Goal: Check status: Check status

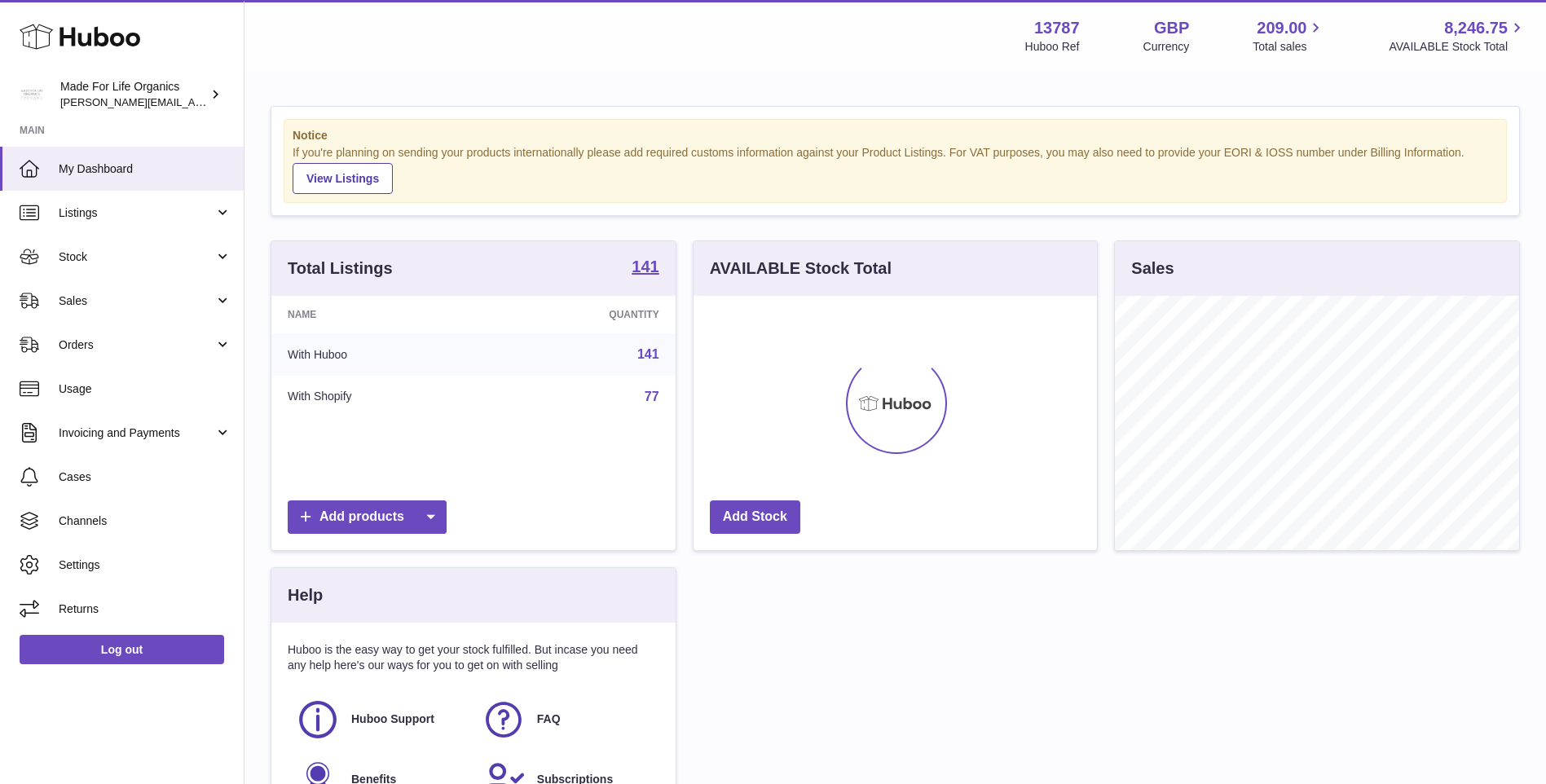
scroll to position [254, 404]
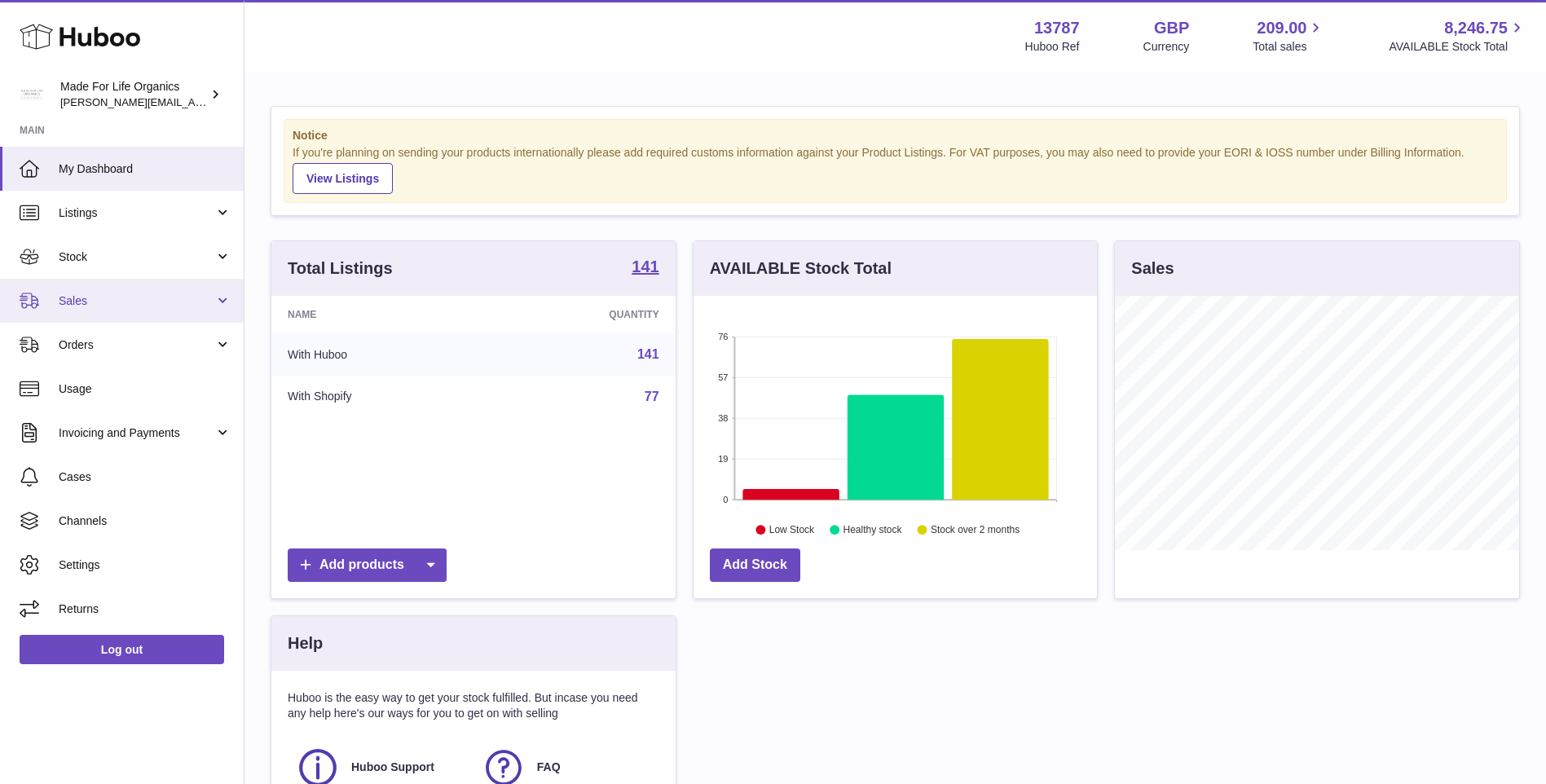
click at [84, 299] on span "Sales" at bounding box center [137, 301] width 155 height 15
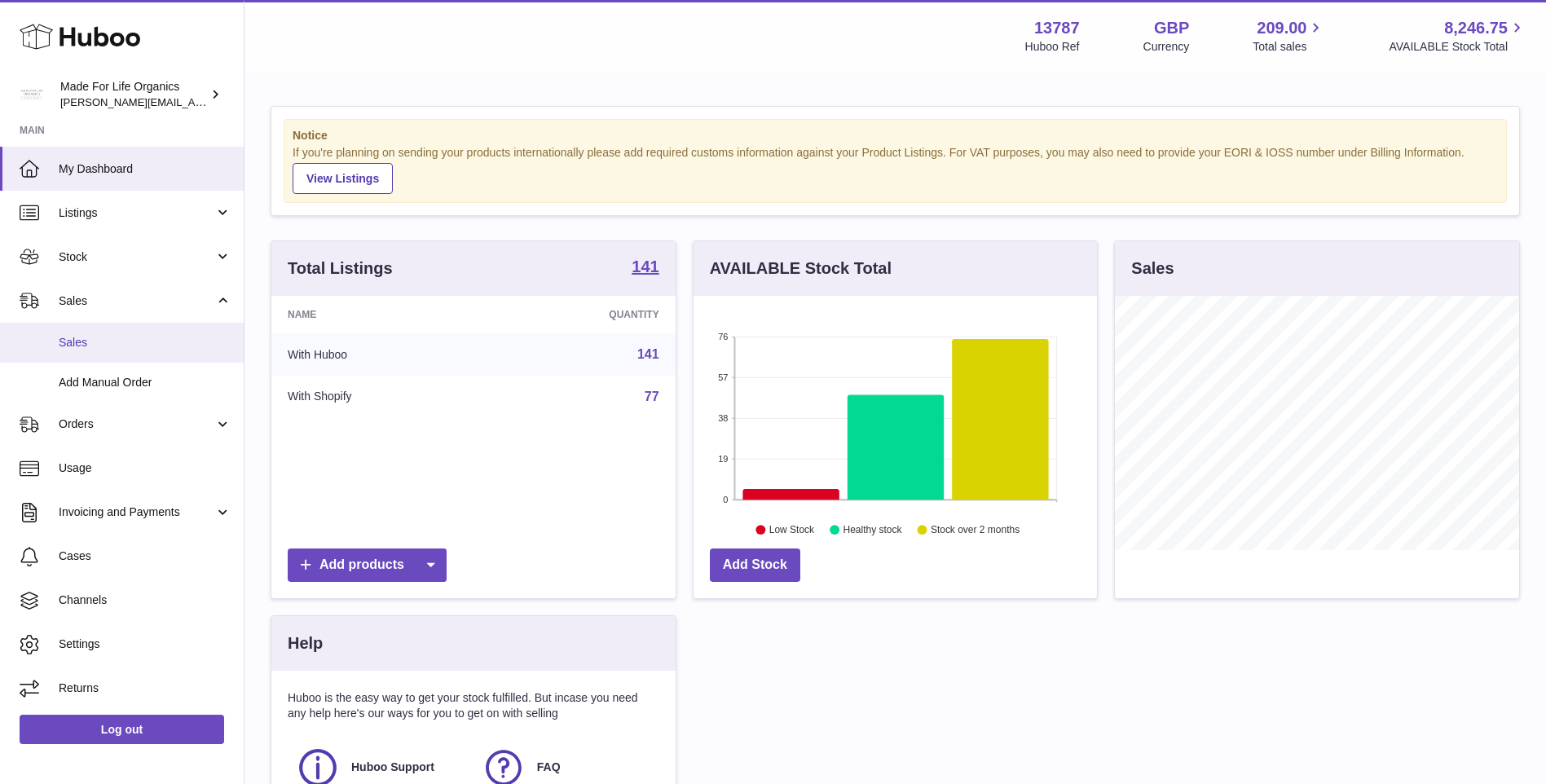
click at [73, 340] on span "Sales" at bounding box center [145, 343] width 173 height 15
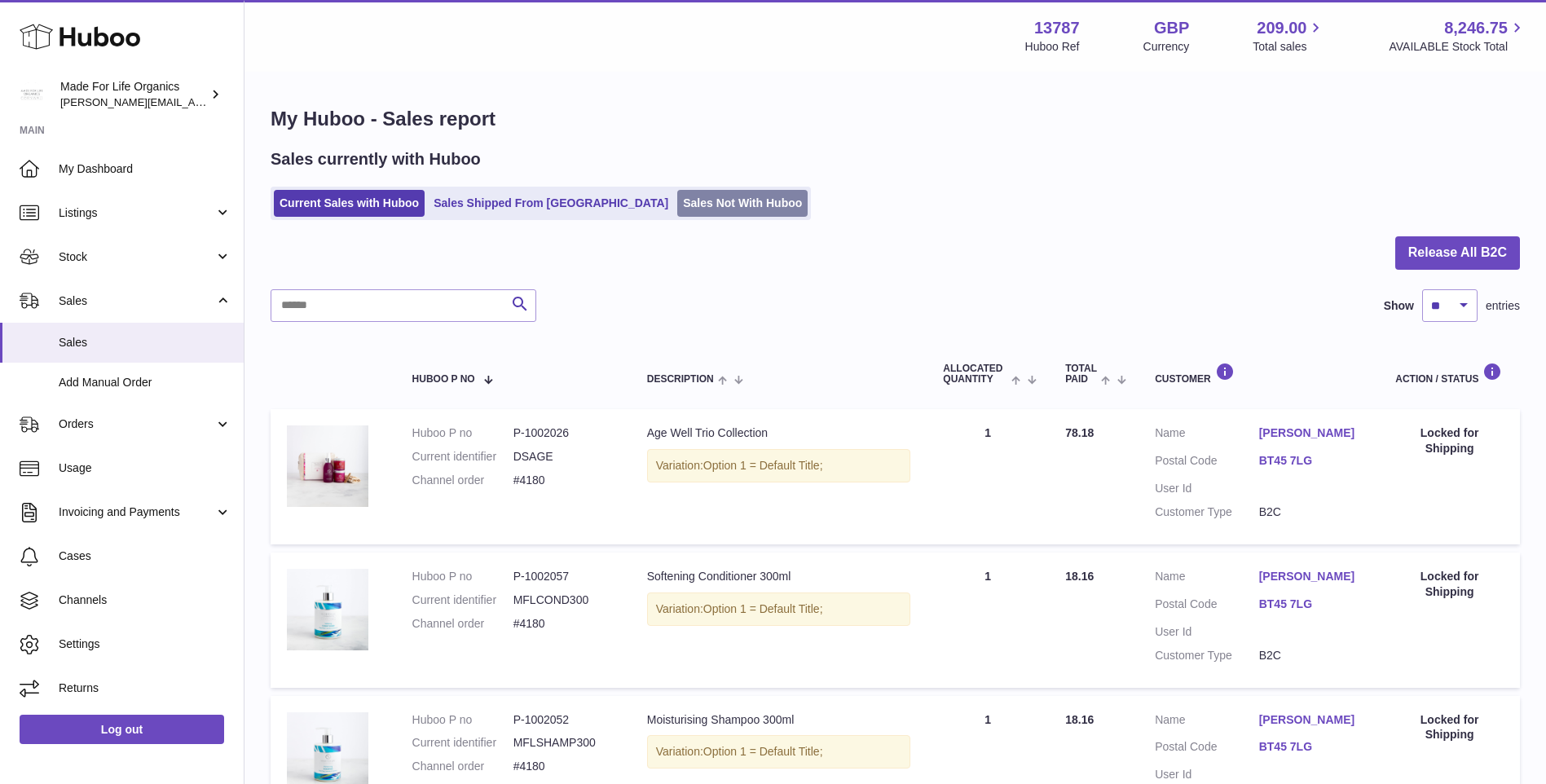
click at [677, 212] on link "Sales Not With Huboo" at bounding box center [742, 204] width 131 height 27
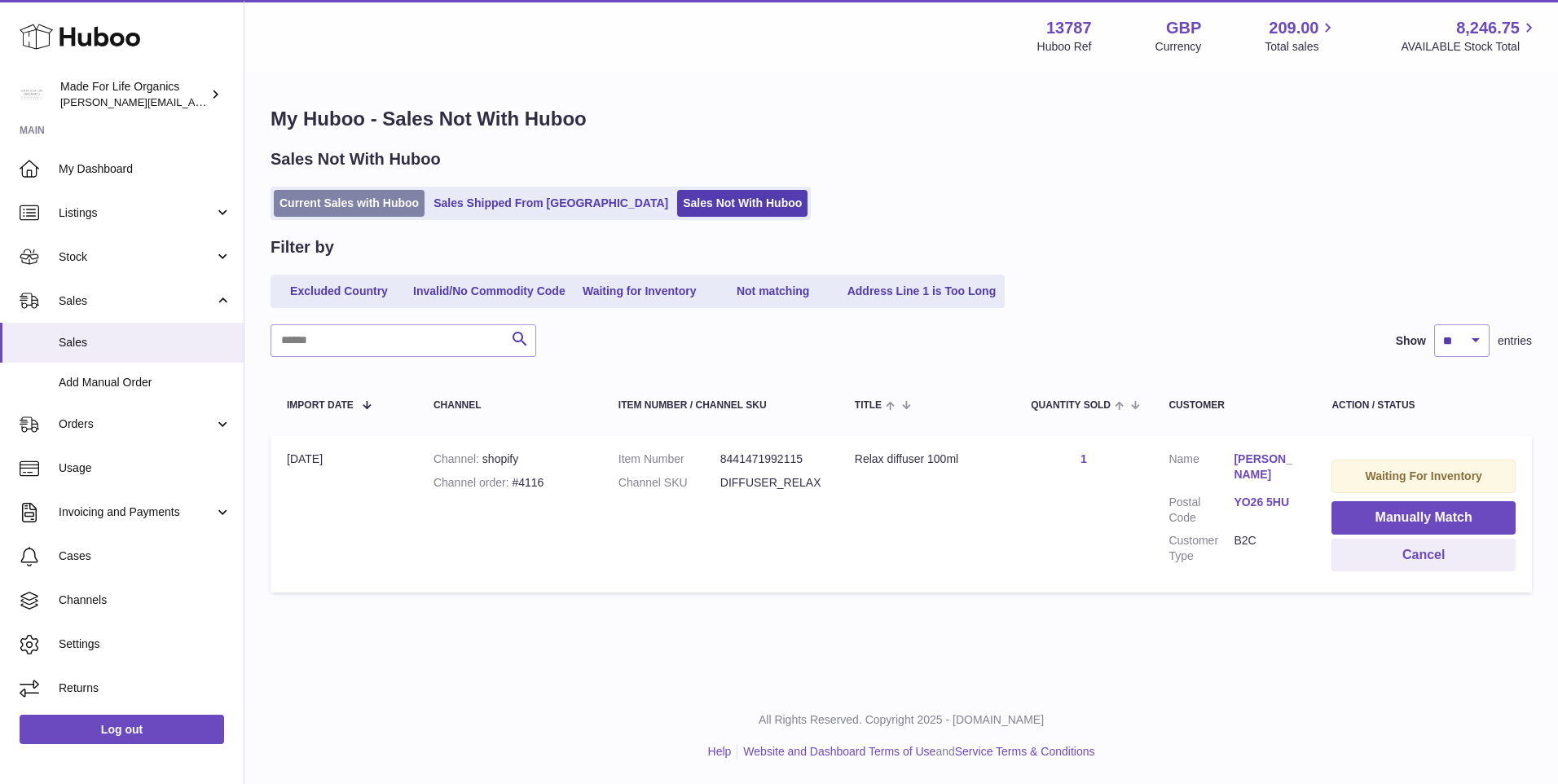
click at [374, 210] on link "Current Sales with Huboo" at bounding box center [349, 204] width 151 height 27
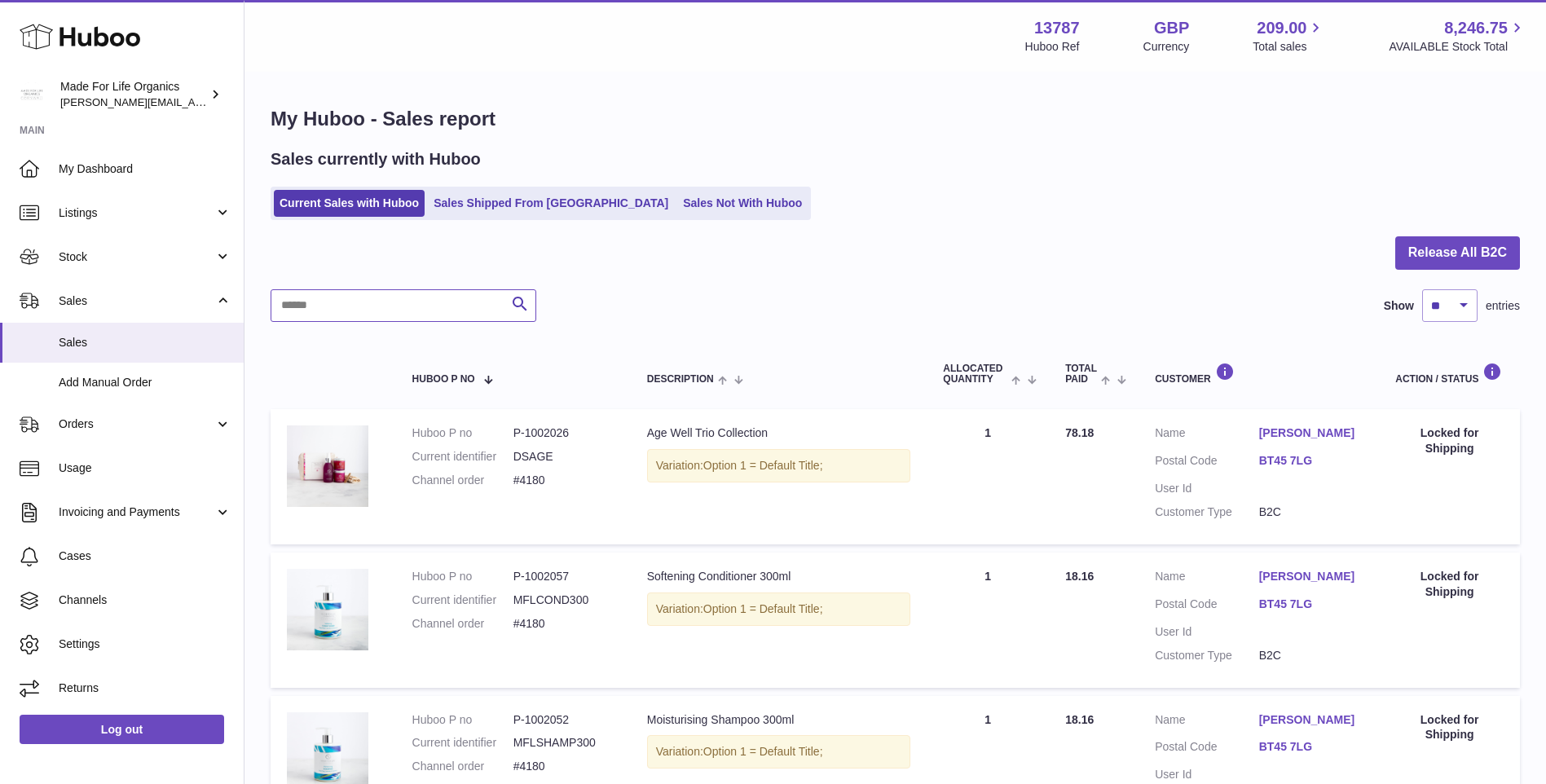
click at [429, 305] on input "text" at bounding box center [403, 305] width 265 height 32
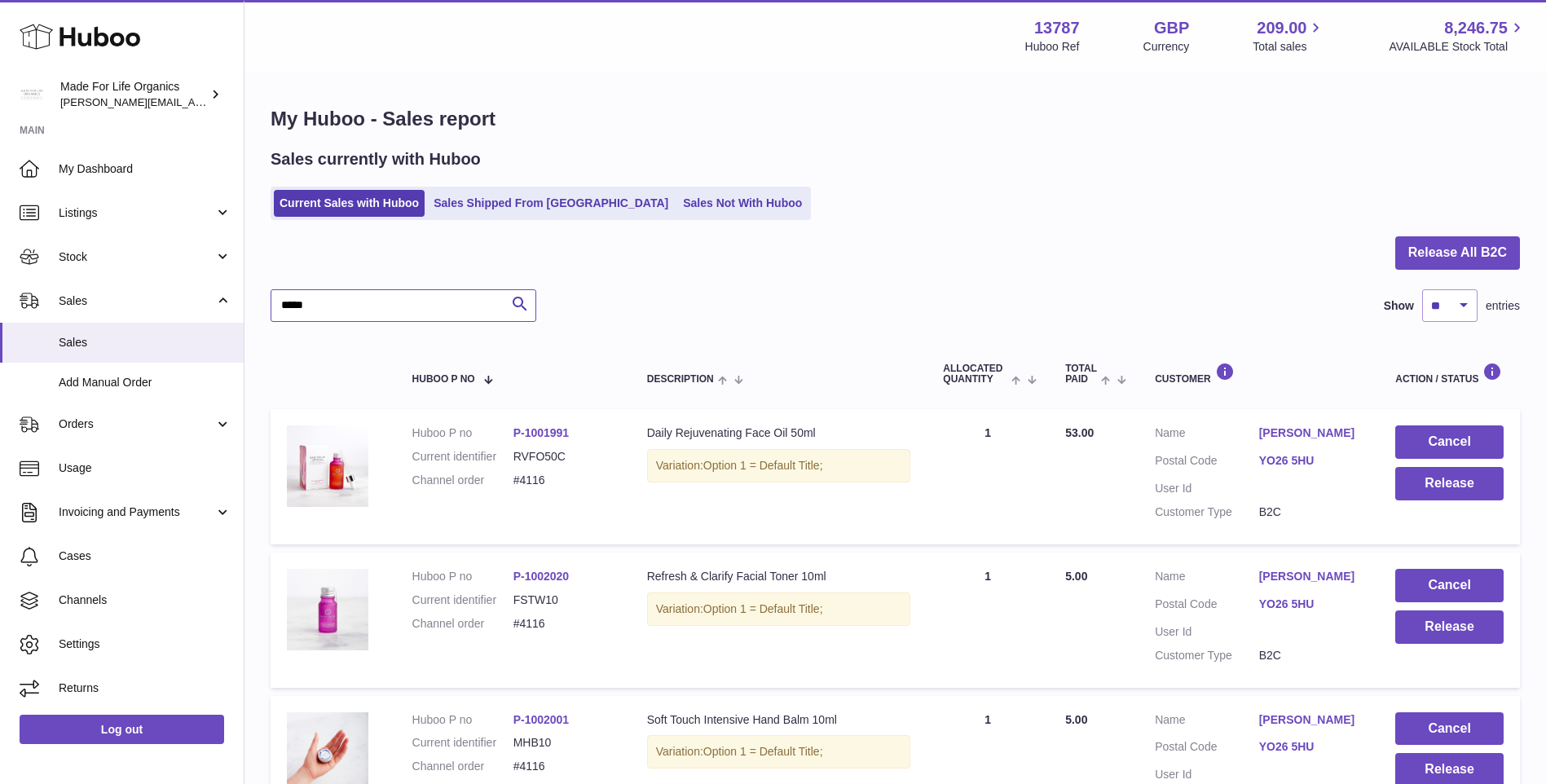
type input "*****"
